Goal: Information Seeking & Learning: Learn about a topic

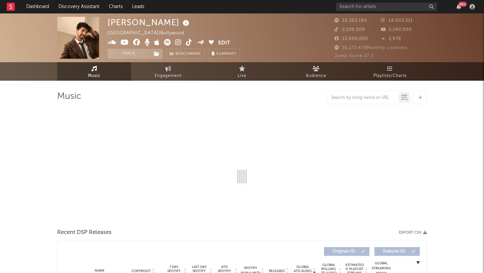
select select "6m"
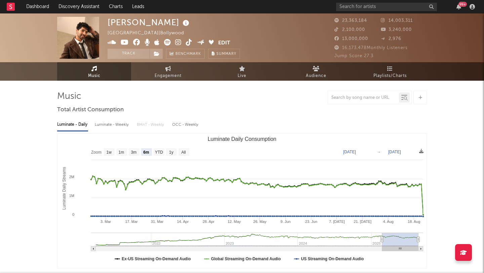
click at [376, 12] on div "99 +" at bounding box center [406, 6] width 141 height 13
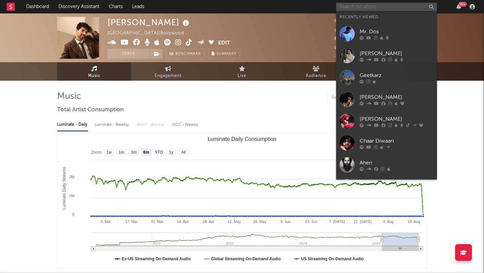
click at [376, 8] on input "text" at bounding box center [386, 7] width 101 height 8
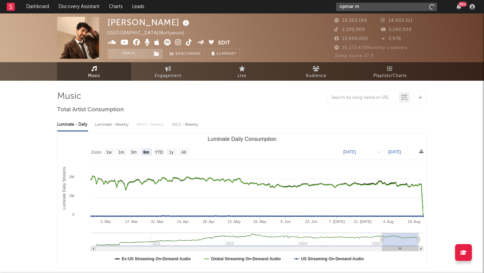
type input "opmar mu"
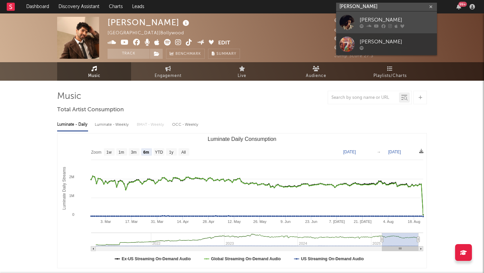
type input "[PERSON_NAME]"
click at [377, 19] on div "[PERSON_NAME]" at bounding box center [397, 20] width 74 height 8
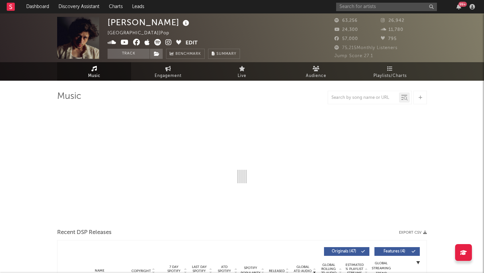
select select "6m"
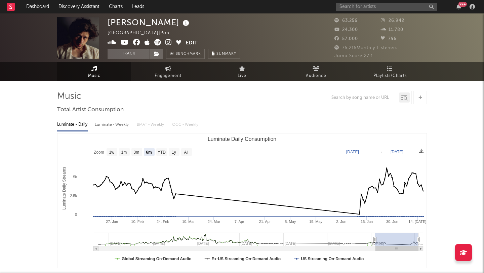
click at [111, 71] on link "Music" at bounding box center [94, 71] width 74 height 18
click at [320, 74] on span "Audience" at bounding box center [316, 76] width 21 height 8
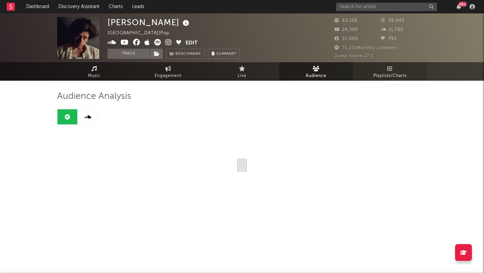
click at [394, 70] on link "Playlists/Charts" at bounding box center [390, 71] width 74 height 18
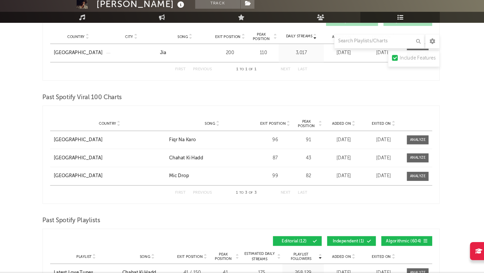
scroll to position [368, 0]
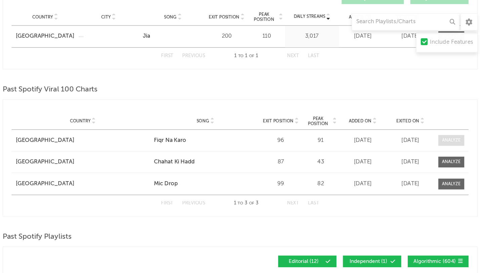
click at [406, 147] on div at bounding box center [406, 149] width 14 height 5
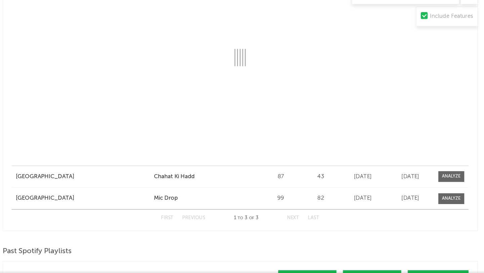
scroll to position [481, 0]
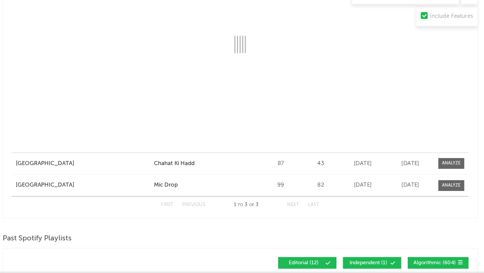
select select "1w"
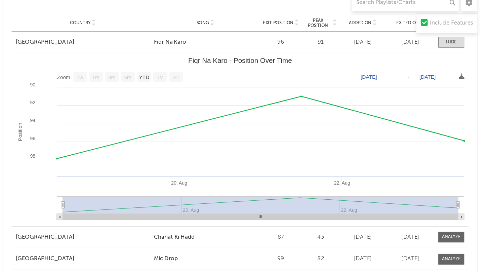
scroll to position [432, 0]
